Goal: Find specific fact: Find contact information

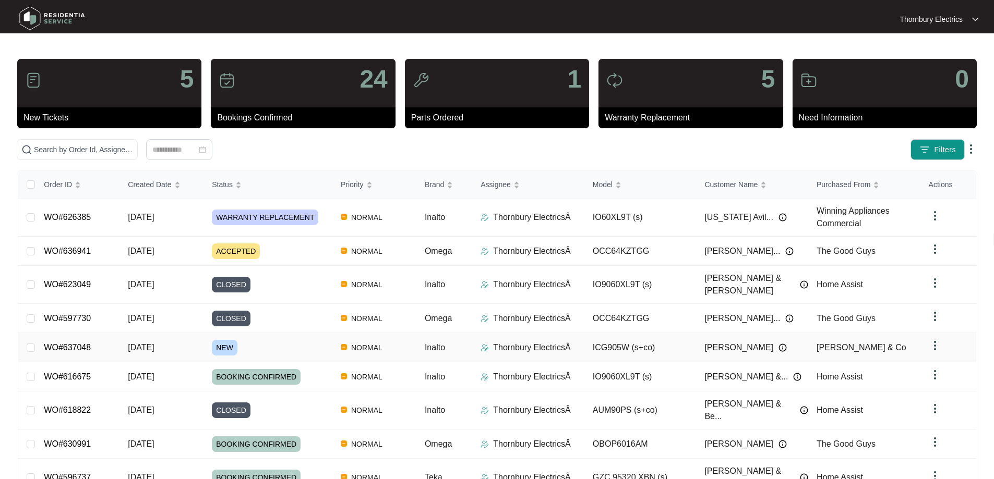
click at [227, 340] on span "NEW" at bounding box center [225, 348] width 26 height 16
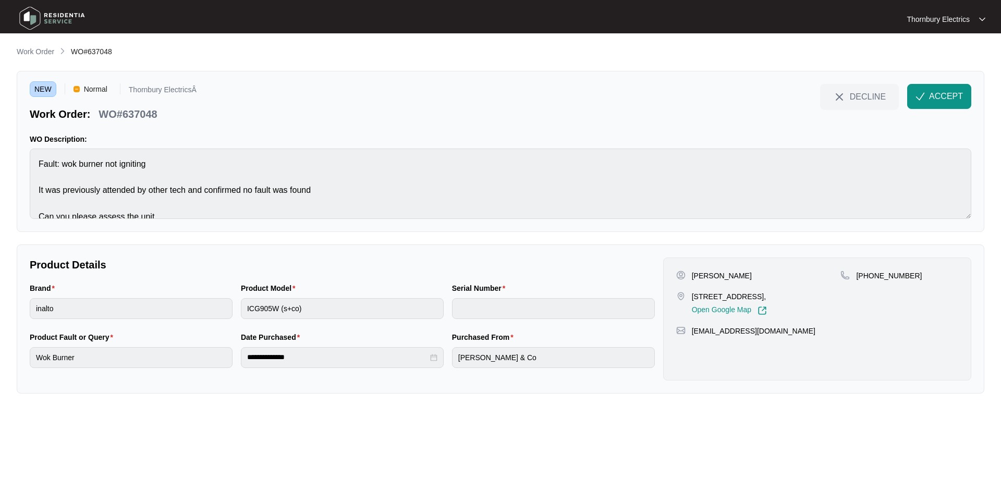
drag, startPoint x: 694, startPoint y: 297, endPoint x: 795, endPoint y: 290, distance: 102.0
click at [795, 290] on div "[PERSON_NAME] [STREET_ADDRESS], Open Google Map" at bounding box center [759, 293] width 165 height 45
copy p "[STREET_ADDRESS]"
click at [706, 276] on p "[PERSON_NAME]" at bounding box center [722, 276] width 60 height 10
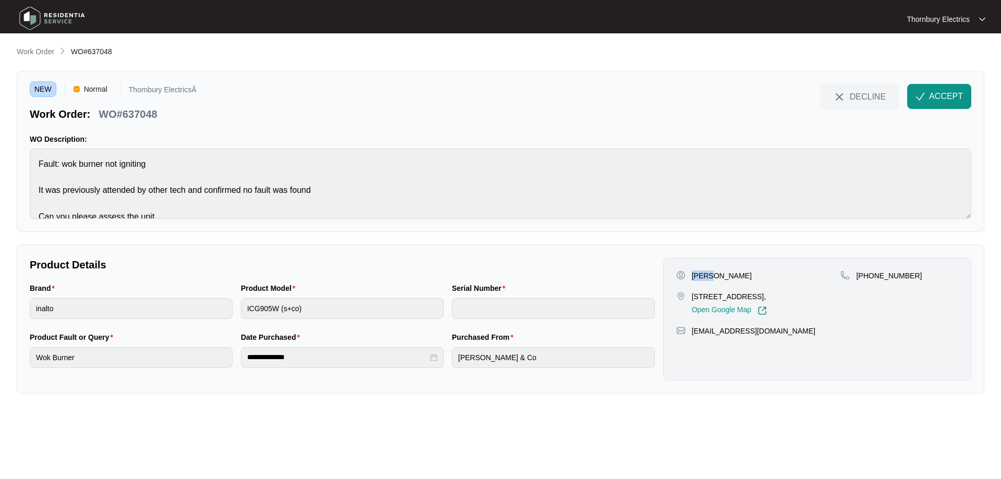
copy p "[PERSON_NAME]"
click at [728, 271] on p "[PERSON_NAME]" at bounding box center [722, 276] width 60 height 10
copy p "Paskaran"
click at [953, 84] on button "ACCEPT" at bounding box center [940, 96] width 64 height 25
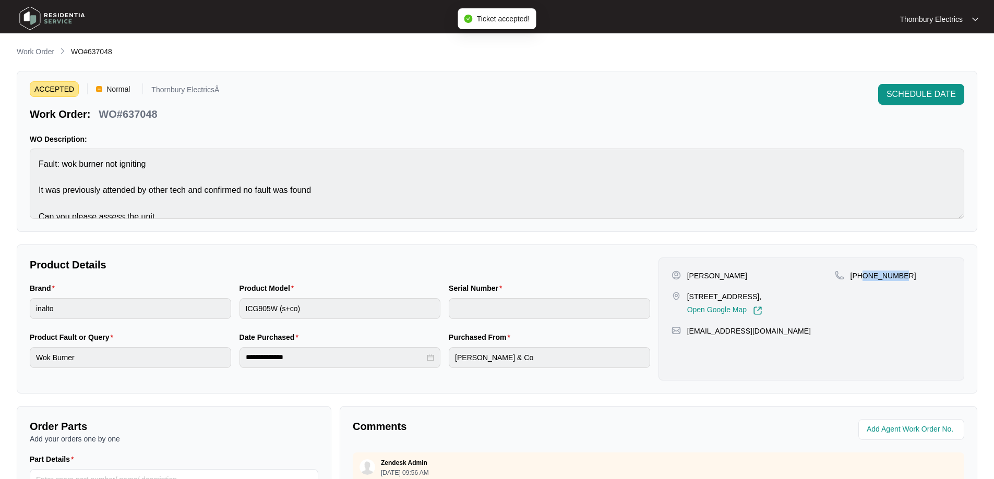
drag, startPoint x: 889, startPoint y: 281, endPoint x: 861, endPoint y: 280, distance: 28.2
click at [861, 280] on div "[PHONE_NUMBER]" at bounding box center [893, 276] width 116 height 10
copy p "467776182"
drag, startPoint x: 786, startPoint y: 333, endPoint x: 688, endPoint y: 335, distance: 97.6
click at [688, 335] on div "[EMAIL_ADDRESS][DOMAIN_NAME]" at bounding box center [811, 331] width 280 height 10
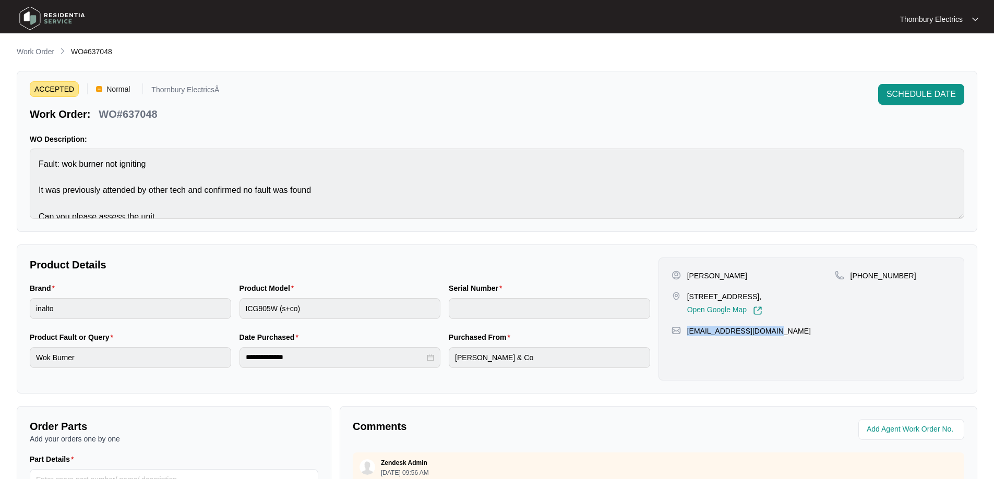
copy p "[EMAIL_ADDRESS][DOMAIN_NAME]"
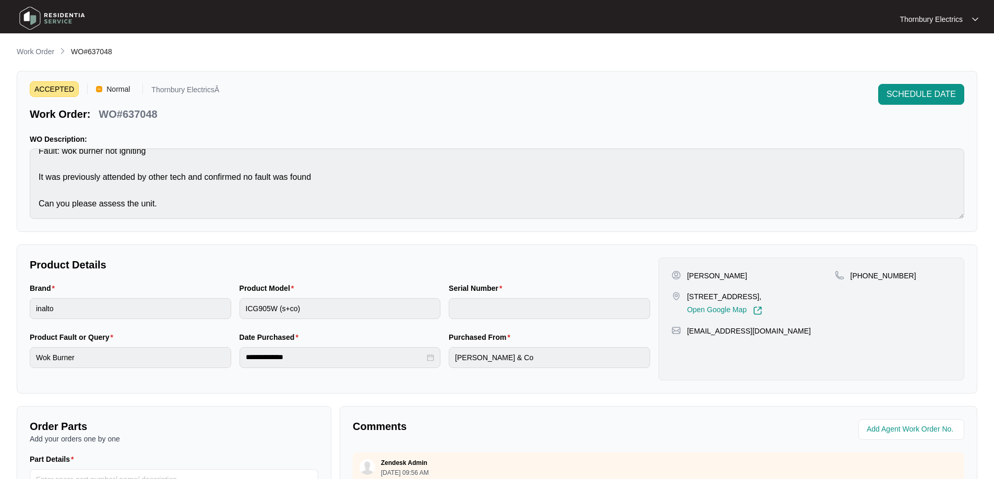
click at [142, 115] on p "WO#637048" at bounding box center [128, 114] width 58 height 15
copy p "637048"
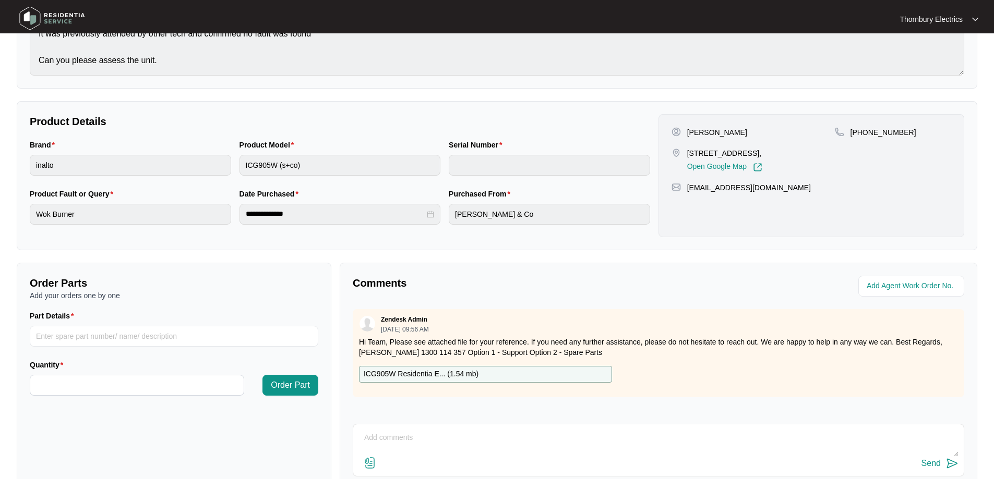
scroll to position [213, 0]
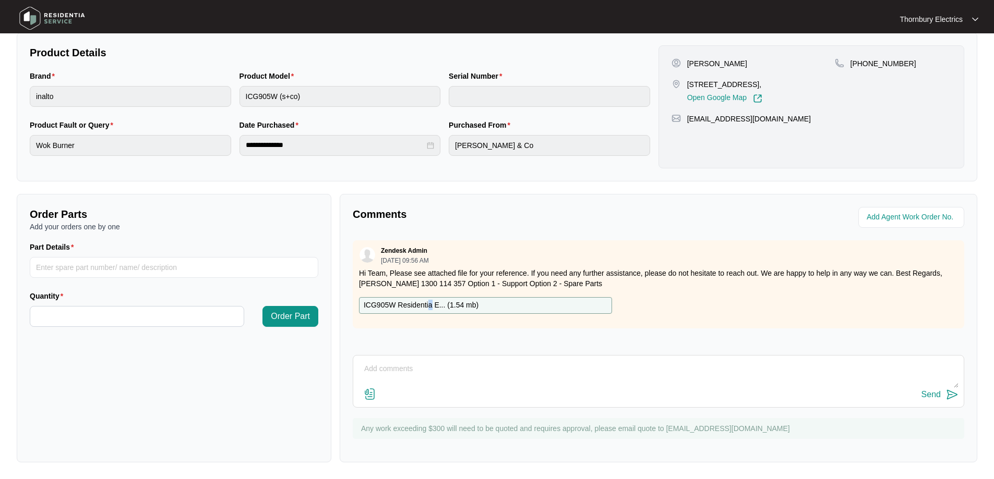
click at [430, 305] on p "ICG905W Residentia E... ( 1.54 mb )" at bounding box center [421, 305] width 115 height 11
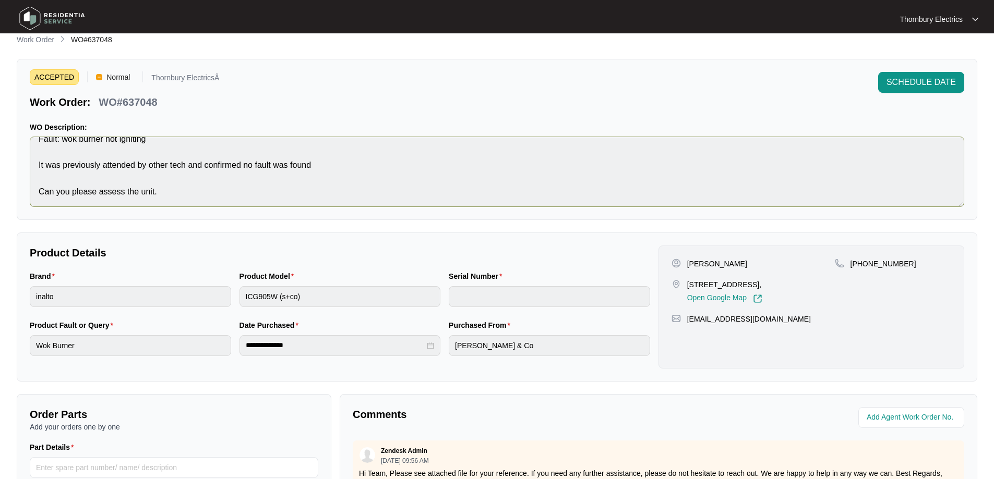
scroll to position [0, 0]
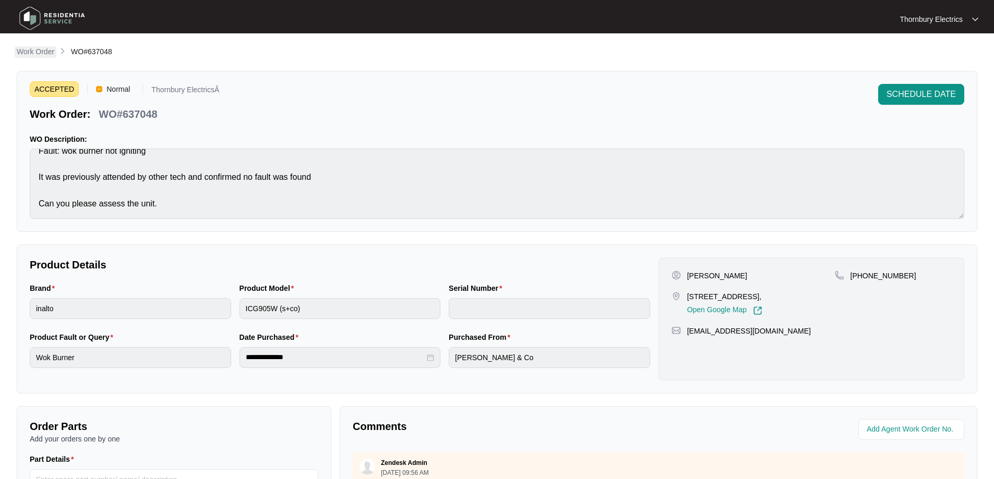
click at [30, 54] on p "Work Order" at bounding box center [36, 51] width 38 height 10
